Goal: Task Accomplishment & Management: Complete application form

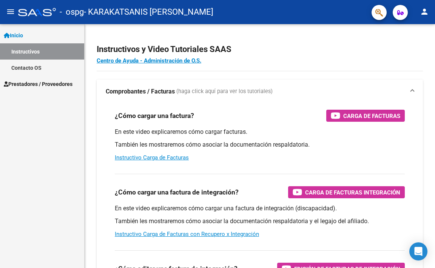
click at [426, 15] on mat-icon "person" at bounding box center [423, 11] width 9 height 9
click at [24, 84] on div at bounding box center [217, 134] width 435 height 268
click at [26, 85] on span "Prestadores / Proveedores" at bounding box center [38, 84] width 69 height 8
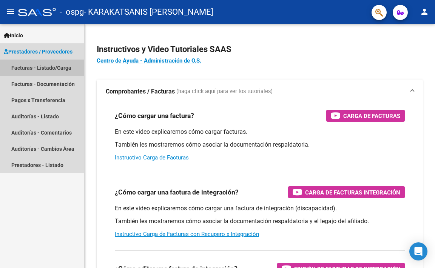
click at [54, 68] on link "Facturas - Listado/Carga" at bounding box center [42, 68] width 84 height 16
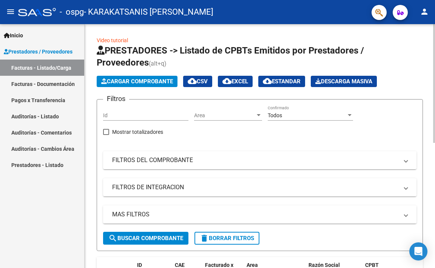
click at [137, 80] on span "Cargar Comprobante" at bounding box center [137, 81] width 72 height 7
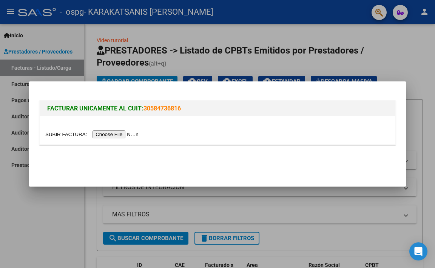
click at [123, 134] on input "file" at bounding box center [92, 135] width 95 height 8
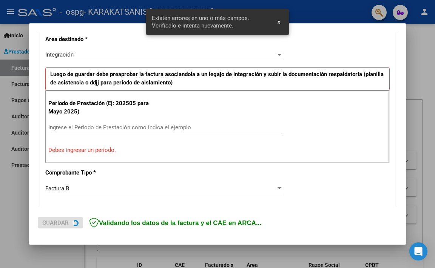
scroll to position [176, 0]
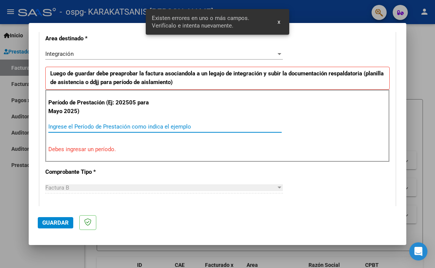
click at [109, 126] on input "Ingrese el Período de Prestación como indica el ejemplo" at bounding box center [164, 126] width 233 height 7
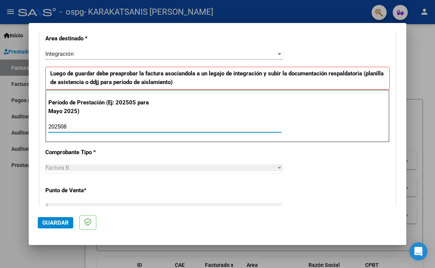
type input "202508"
click at [128, 156] on p "Comprobante Tipo *" at bounding box center [96, 152] width 103 height 9
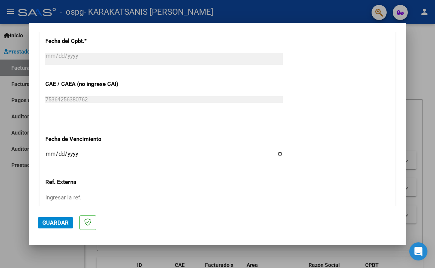
scroll to position [478, 0]
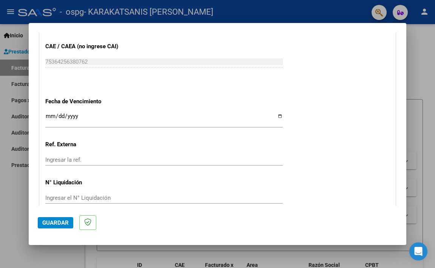
click at [275, 117] on input "Ingresar la fecha" at bounding box center [163, 119] width 237 height 12
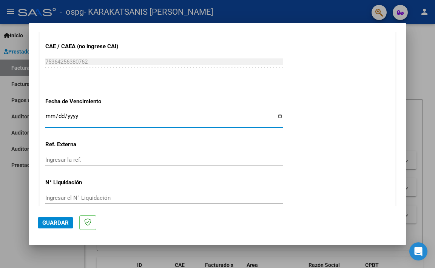
type input "[DATE]"
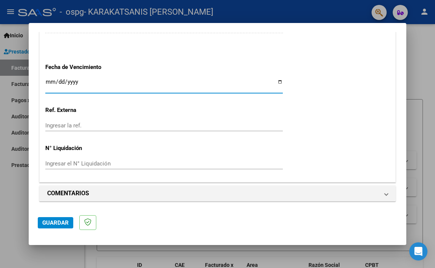
scroll to position [513, 0]
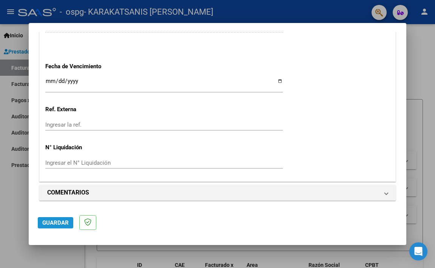
click at [57, 222] on span "Guardar" at bounding box center [55, 223] width 26 height 7
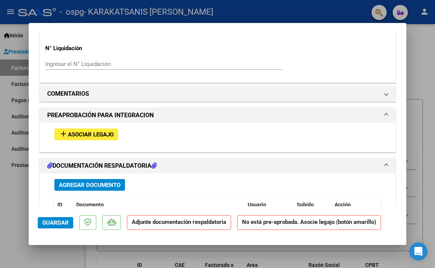
scroll to position [604, 0]
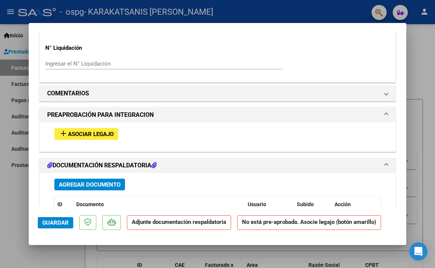
click at [94, 137] on span "Asociar Legajo" at bounding box center [91, 134] width 46 height 7
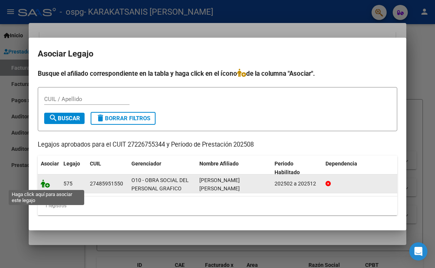
click at [48, 186] on icon at bounding box center [45, 184] width 9 height 8
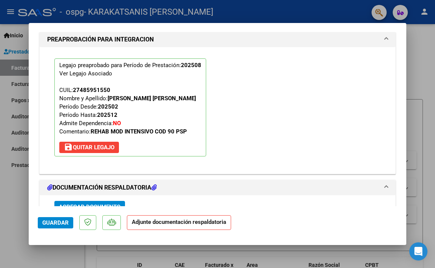
scroll to position [736, 0]
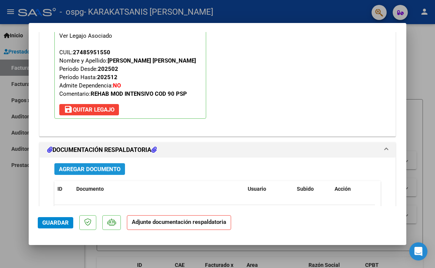
click at [96, 170] on span "Agregar Documento" at bounding box center [89, 169] width 61 height 7
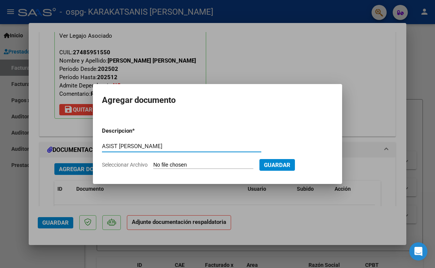
type input "ASIST [PERSON_NAME]"
click at [174, 168] on input "Seleccionar Archivo" at bounding box center [203, 165] width 100 height 7
type input "C:\fakepath\ASIST [PERSON_NAME].pdf"
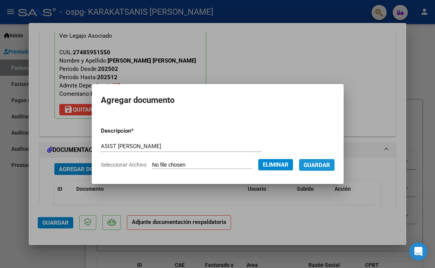
click at [328, 161] on button "Guardar" at bounding box center [316, 165] width 35 height 12
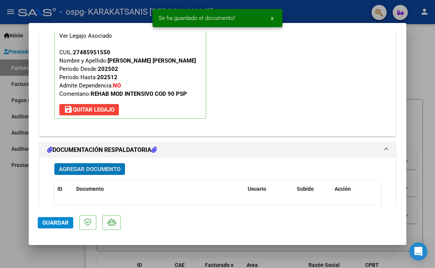
click at [55, 221] on span "Guardar" at bounding box center [55, 223] width 26 height 7
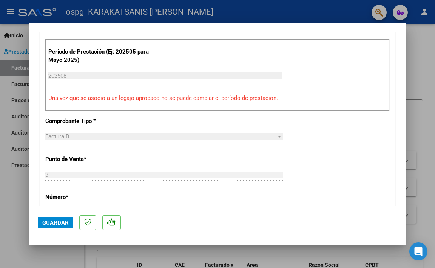
scroll to position [0, 0]
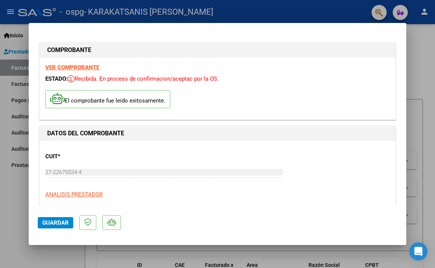
click at [9, 204] on div at bounding box center [217, 134] width 435 height 268
type input "$ 0,00"
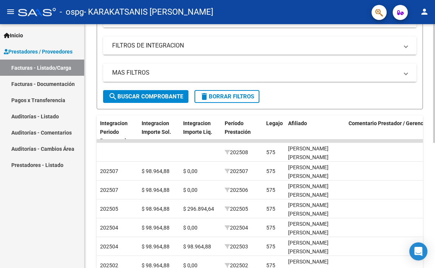
scroll to position [144, 0]
